Goal: Task Accomplishment & Management: Complete application form

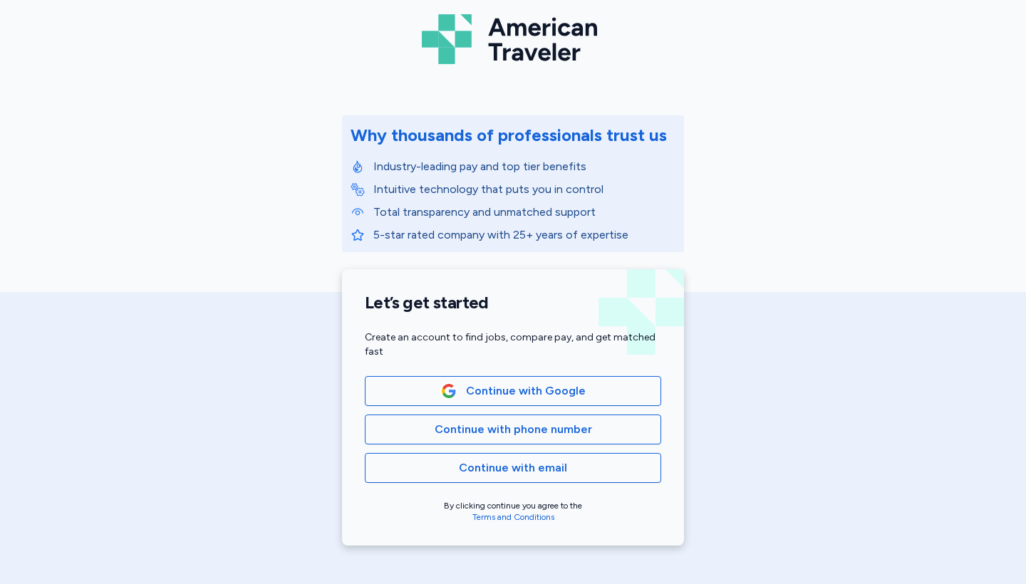
scroll to position [104, 0]
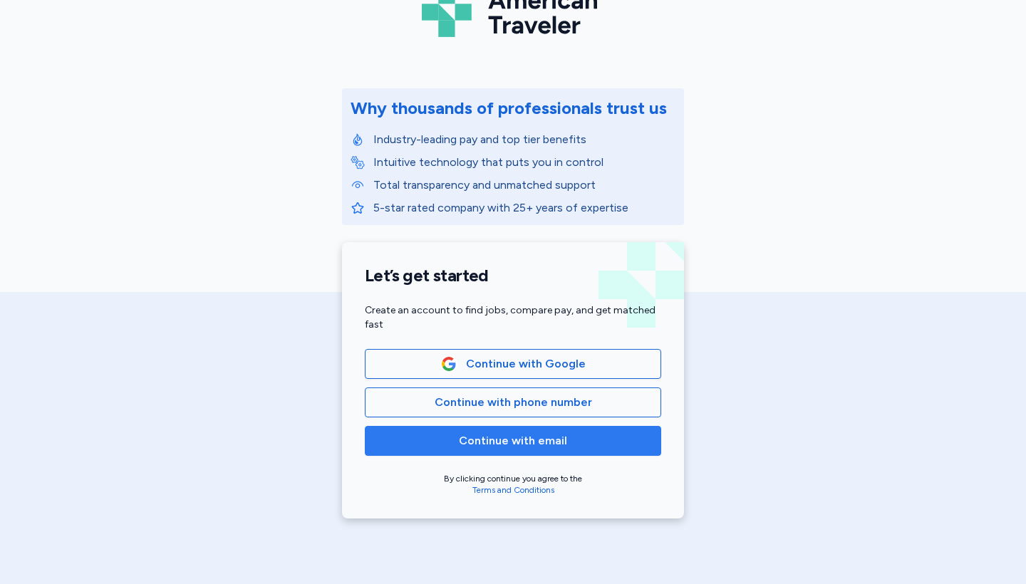
click at [441, 447] on span "Continue with email" at bounding box center [513, 440] width 272 height 17
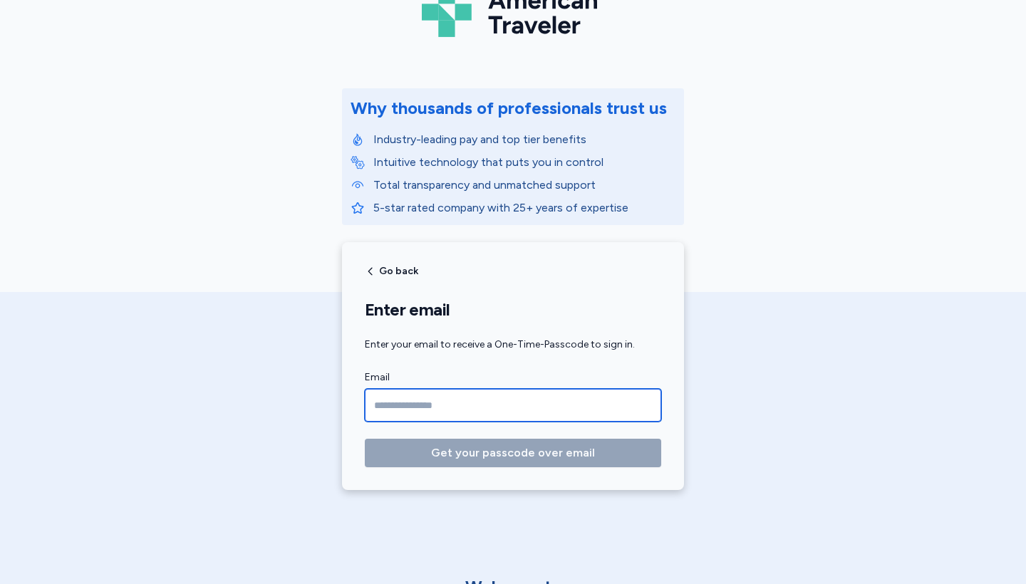
click at [476, 409] on input "Email" at bounding box center [513, 405] width 296 height 33
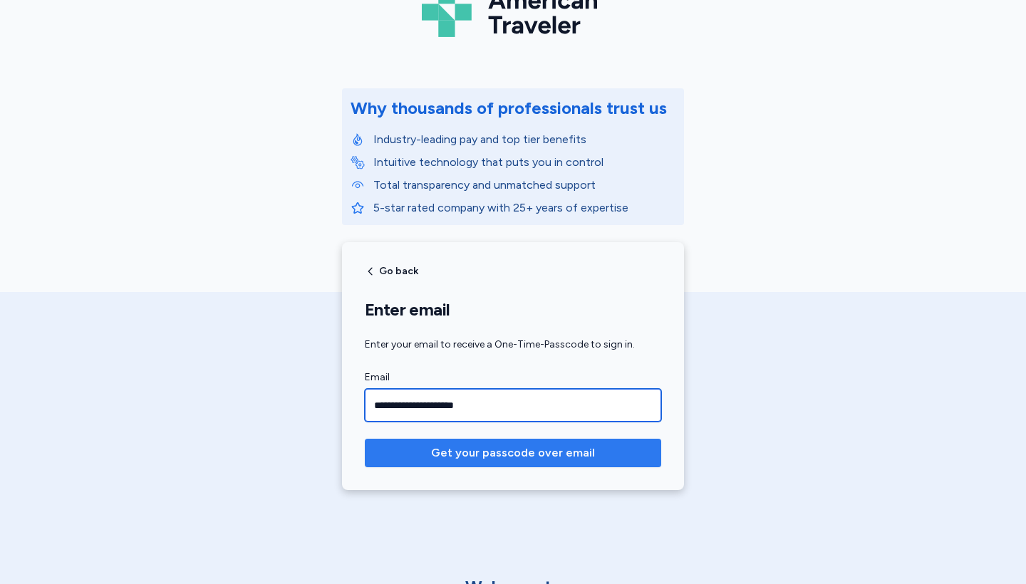
type input "**********"
click at [531, 450] on span "Get your passcode over email" at bounding box center [513, 453] width 164 height 17
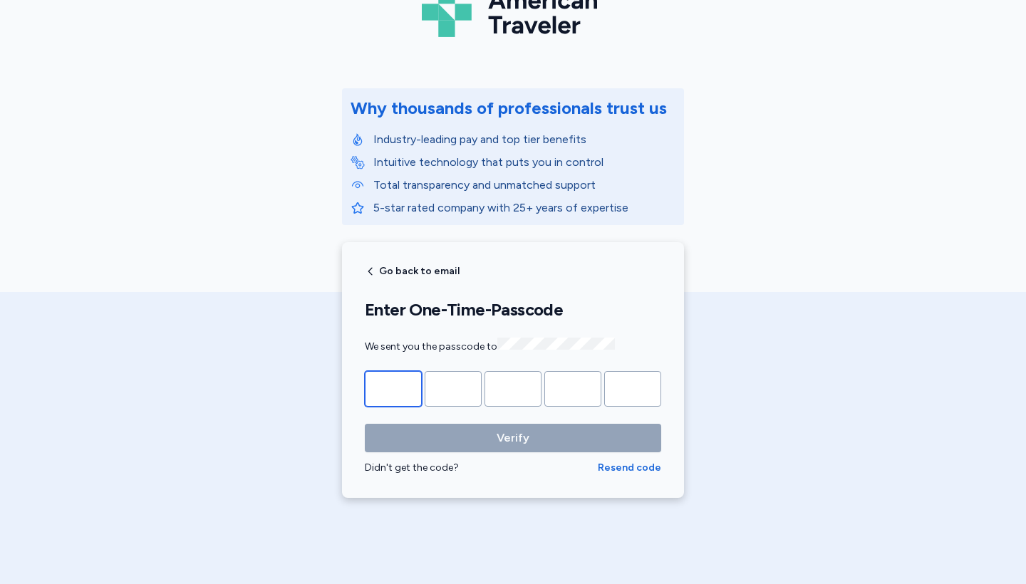
type input "*"
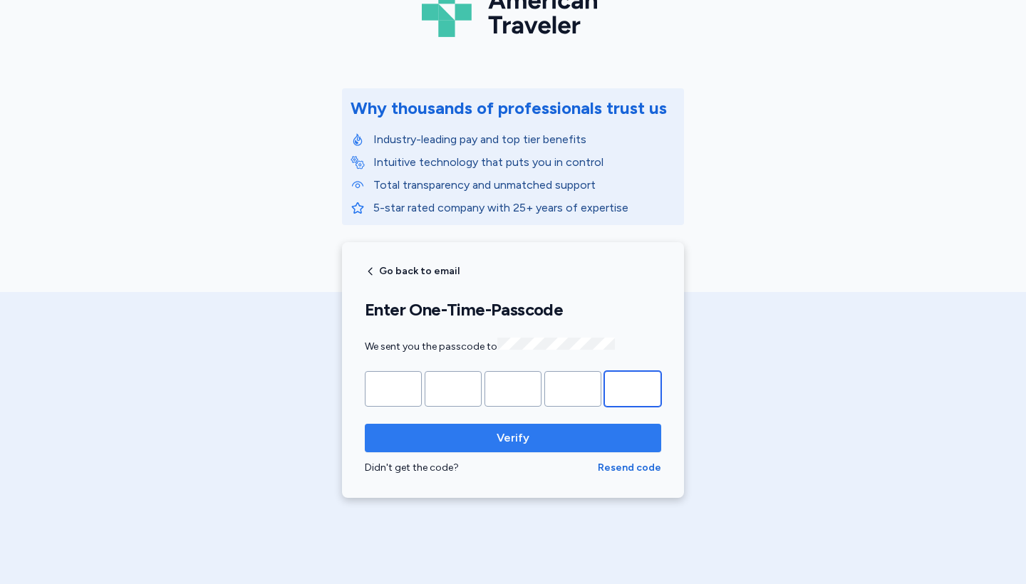
type input "*"
click at [509, 432] on span "Verify" at bounding box center [513, 438] width 33 height 17
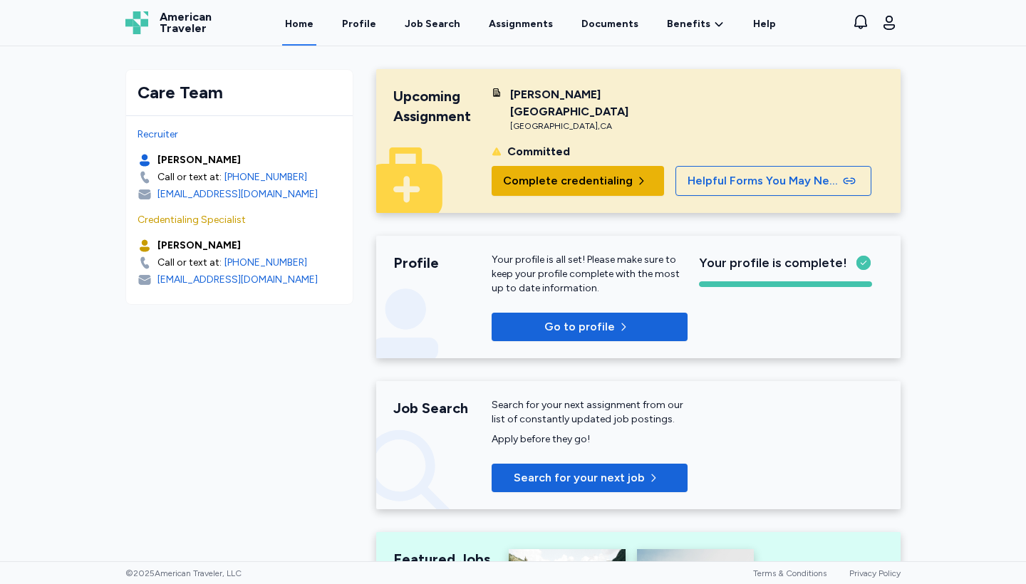
click at [575, 172] on span "Complete credentialing" at bounding box center [568, 180] width 130 height 17
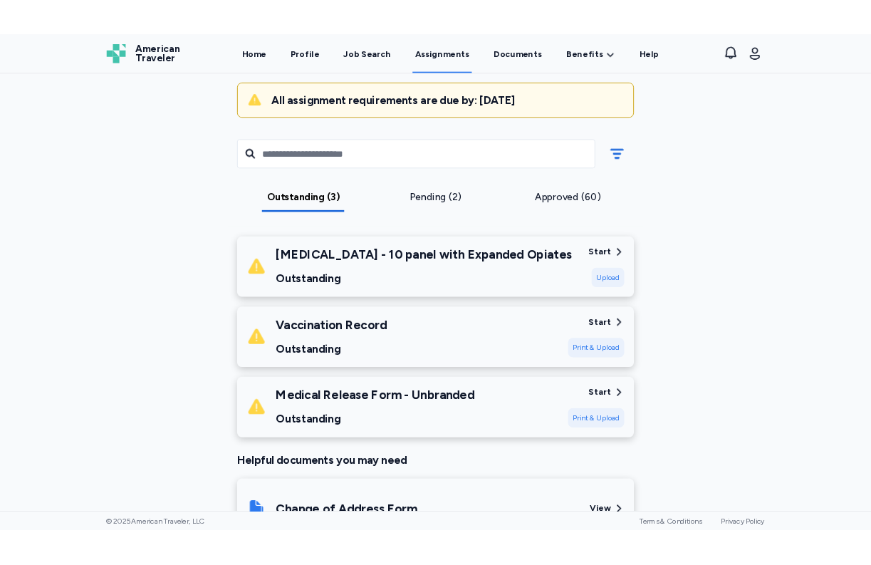
scroll to position [140, 0]
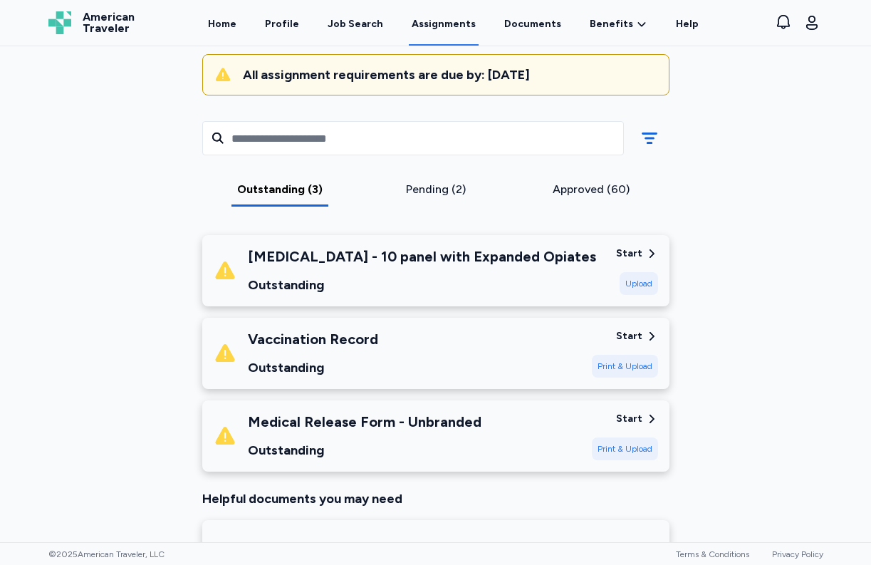
click at [625, 452] on div "Print & Upload" at bounding box center [625, 448] width 66 height 23
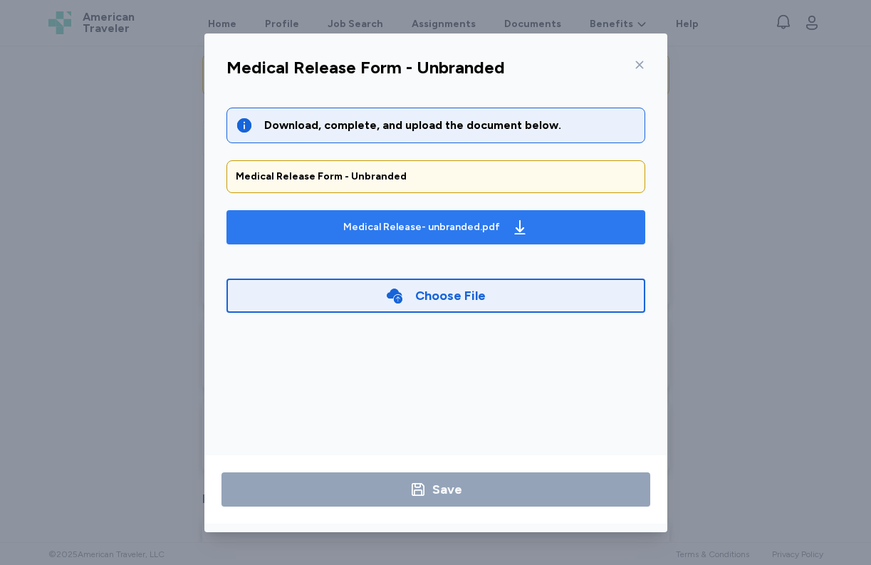
click at [393, 223] on div "Medical Release- unbranded.pdf" at bounding box center [421, 227] width 157 height 14
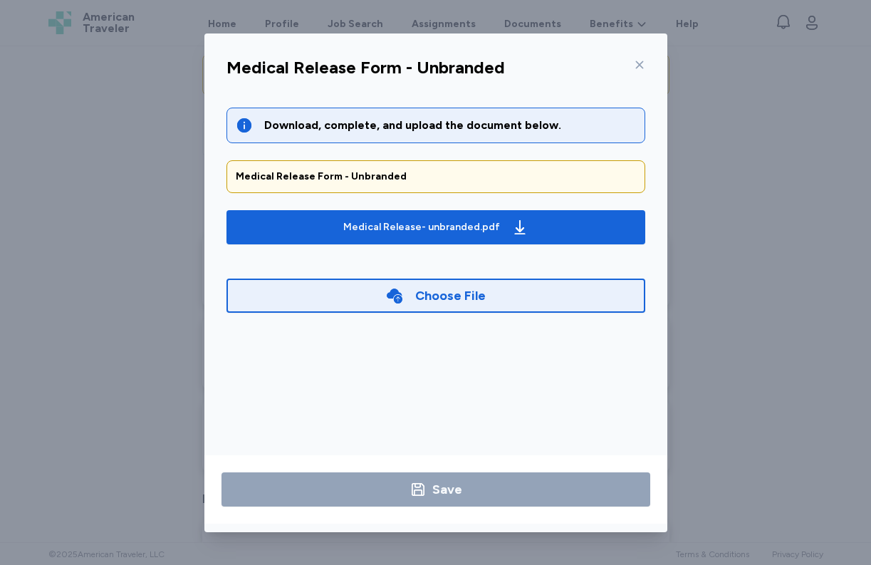
click at [421, 305] on div "Choose File" at bounding box center [436, 296] width 419 height 34
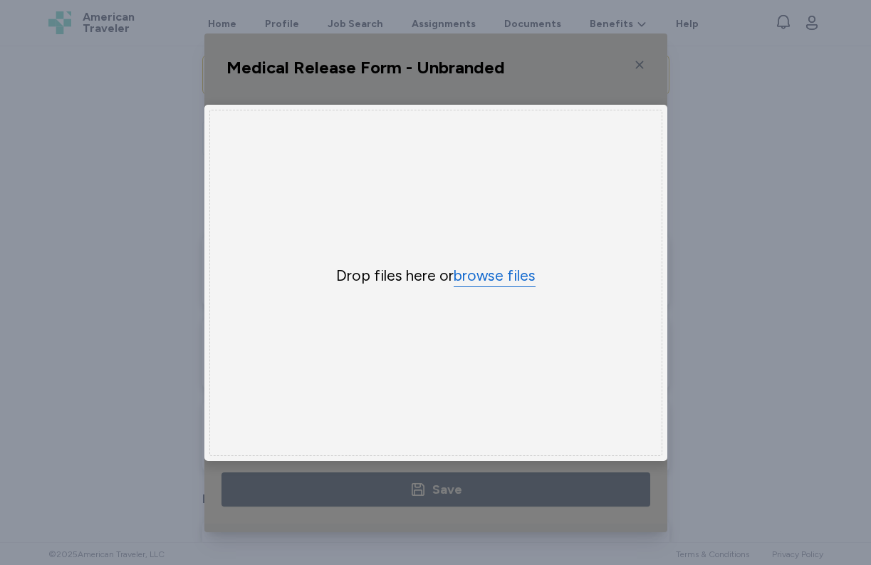
click at [493, 283] on button "browse files" at bounding box center [495, 276] width 82 height 21
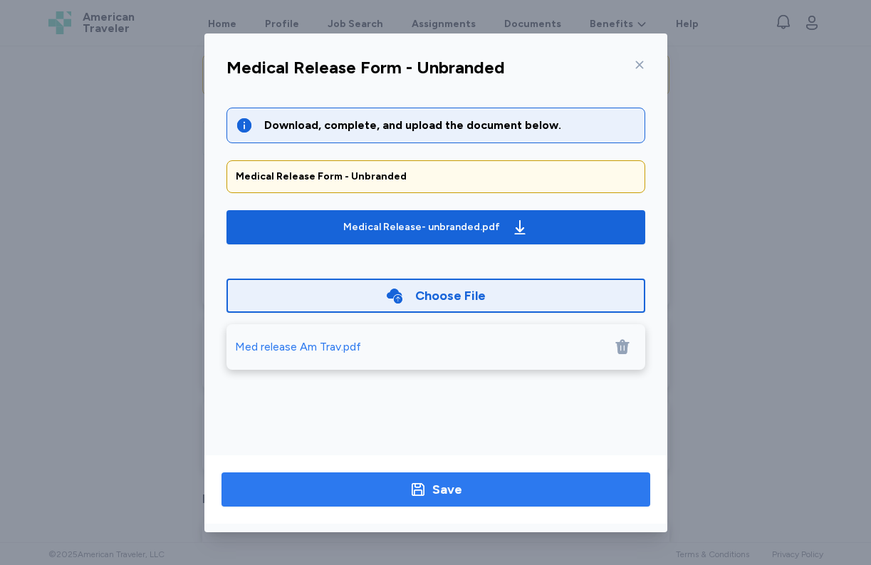
click at [417, 491] on icon "button" at bounding box center [418, 489] width 17 height 17
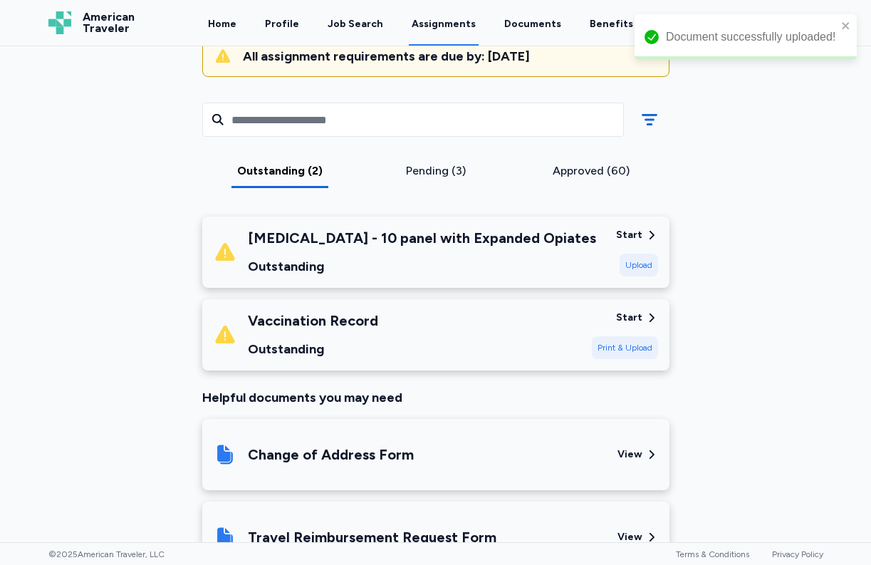
scroll to position [167, 0]
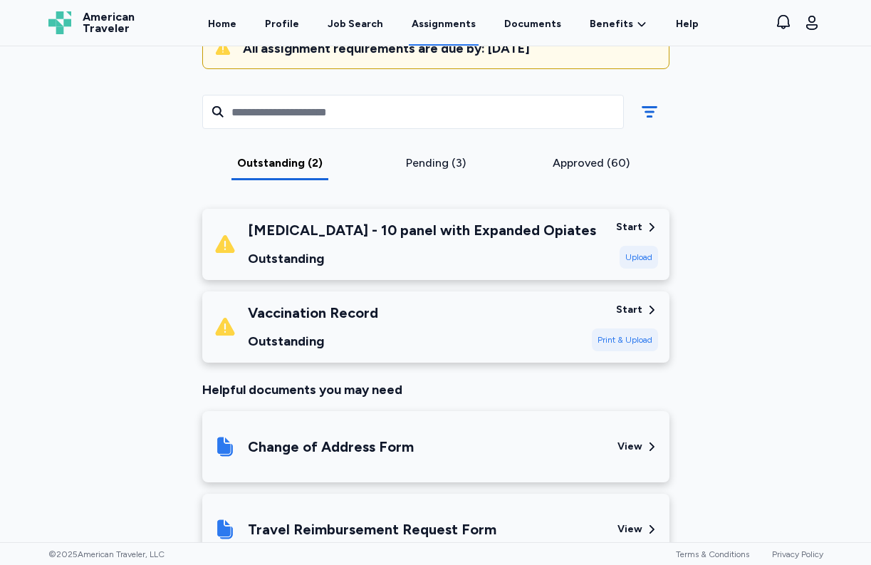
click at [628, 308] on div "Start" at bounding box center [629, 310] width 26 height 14
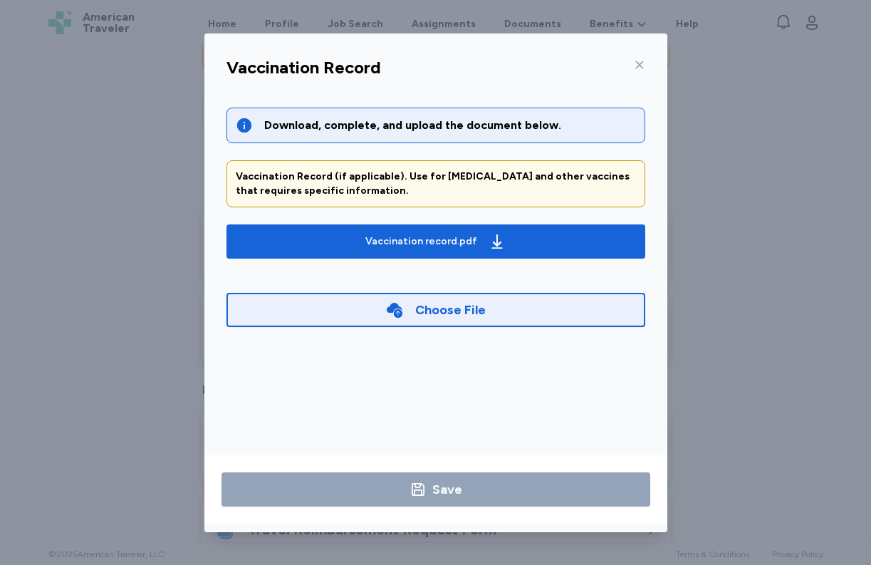
click at [638, 63] on icon at bounding box center [639, 64] width 11 height 11
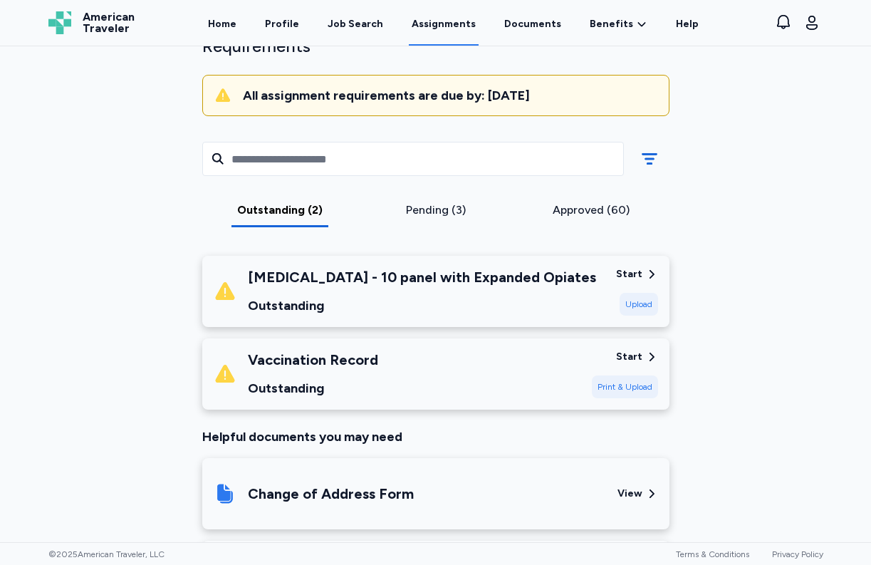
scroll to position [122, 0]
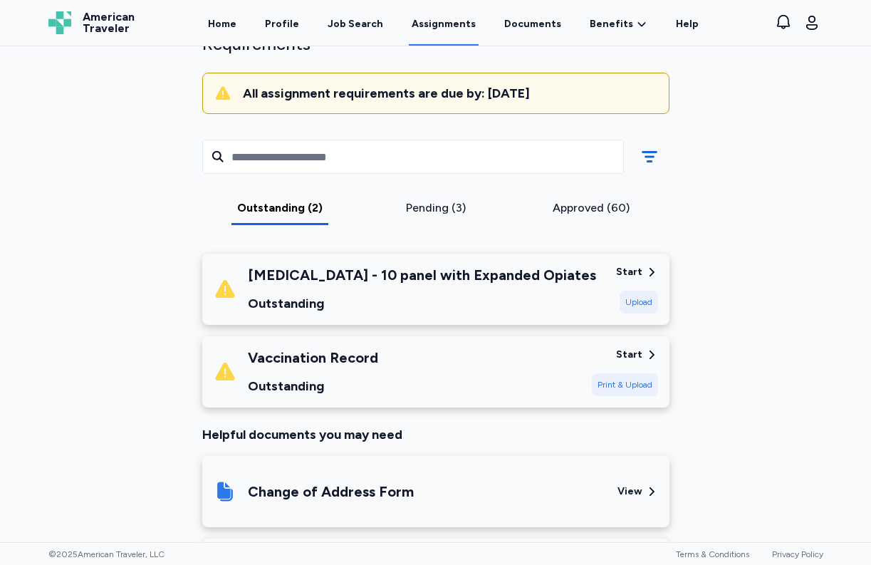
click at [119, 282] on div "[PERSON_NAME][GEOGRAPHIC_DATA] [DATE] - [DATE] Requirements All assignment requ…" at bounding box center [436, 425] width 798 height 933
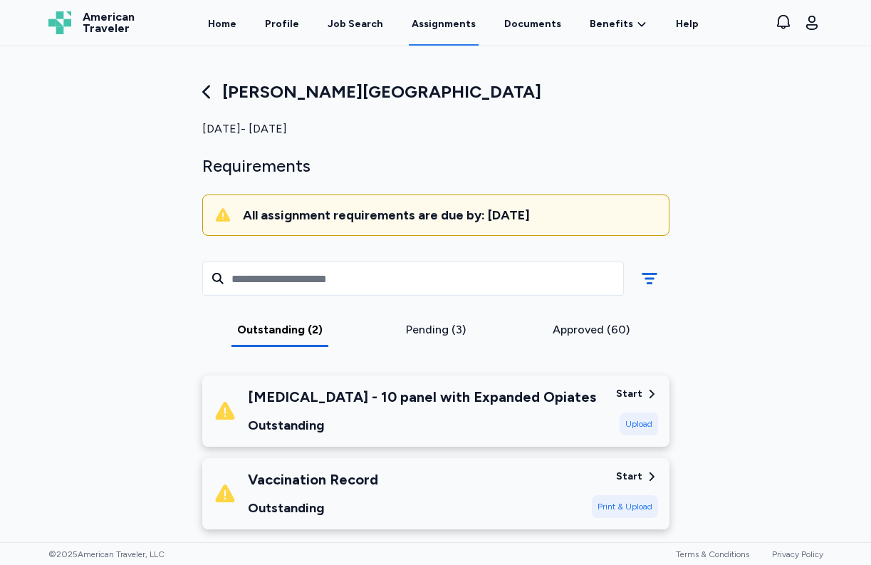
scroll to position [0, 0]
click at [356, 25] on div "Job Search" at bounding box center [356, 24] width 56 height 14
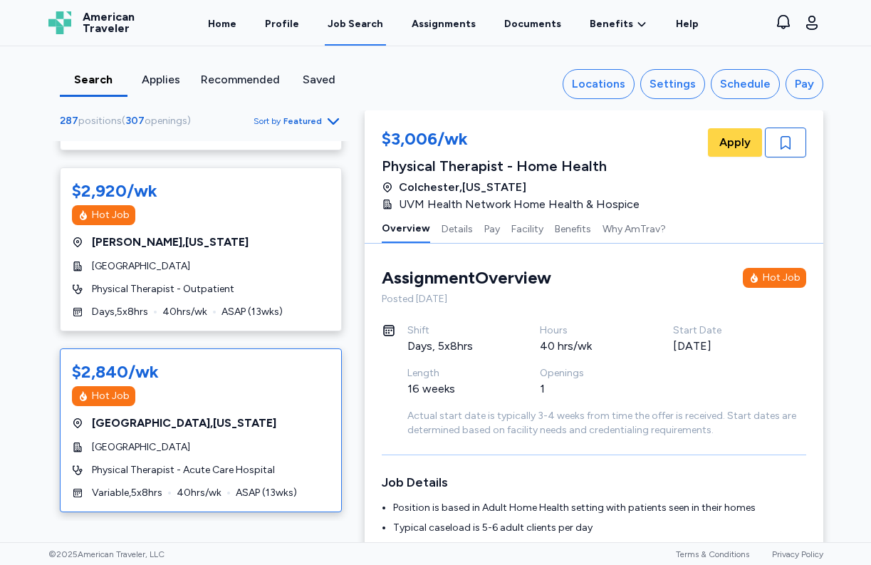
scroll to position [518, 0]
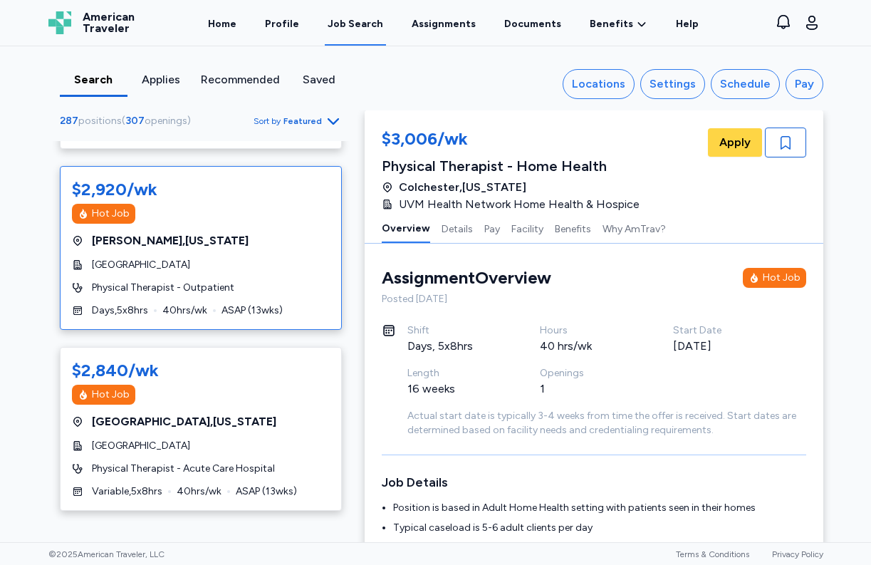
click at [133, 239] on span "[PERSON_NAME] , [US_STATE]" at bounding box center [170, 240] width 157 height 17
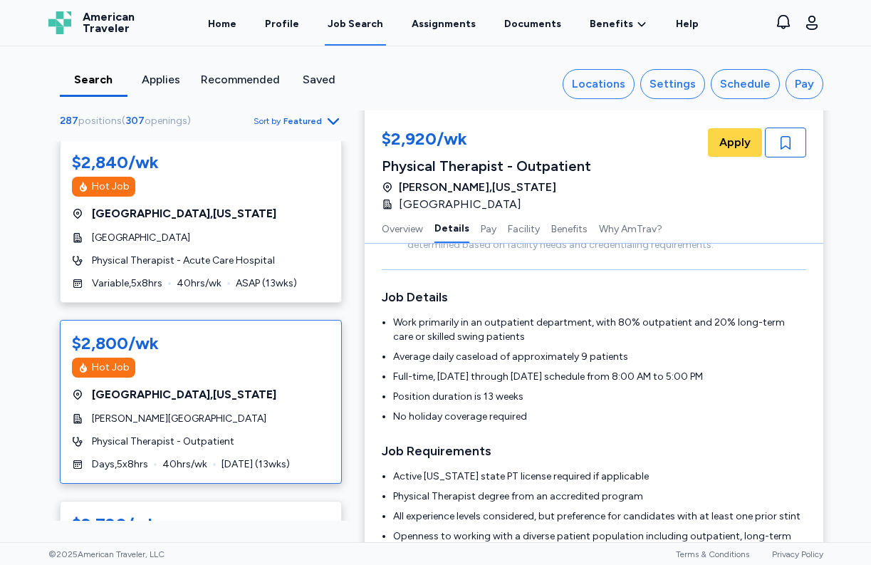
scroll to position [792, 0]
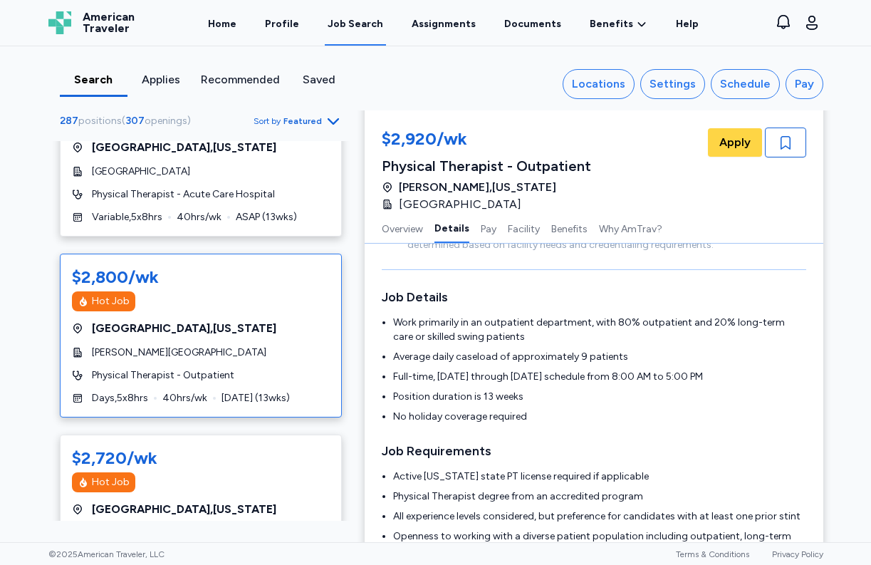
click at [248, 318] on div "$2,800/wk Hot Job [GEOGRAPHIC_DATA] , [US_STATE] [PERSON_NAME][GEOGRAPHIC_DATA]…" at bounding box center [201, 336] width 282 height 164
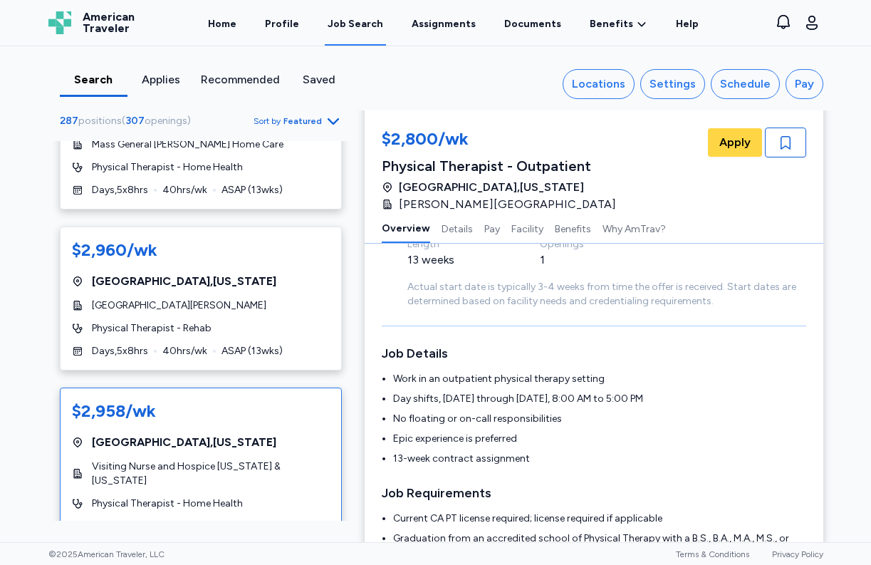
scroll to position [4939, 0]
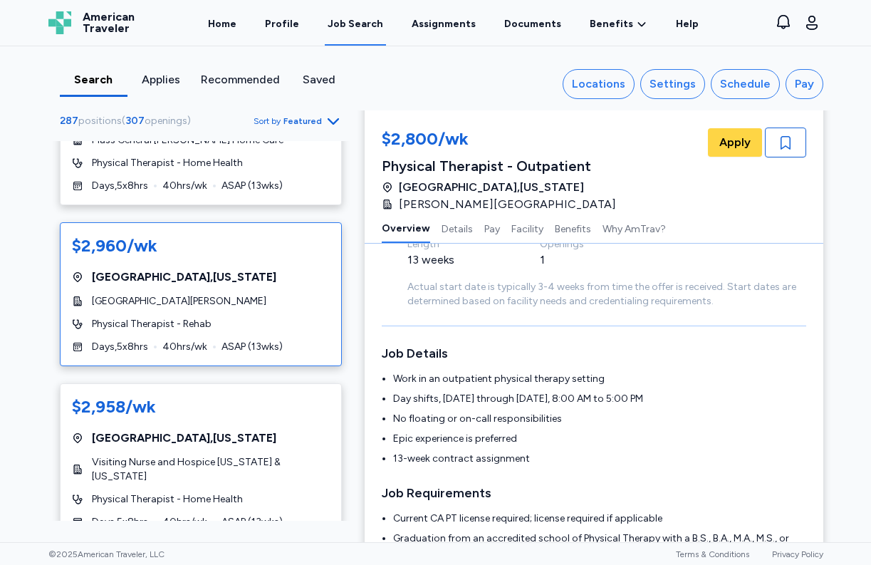
click at [171, 294] on span "[GEOGRAPHIC_DATA][PERSON_NAME]" at bounding box center [179, 301] width 175 height 14
